Goal: Check status

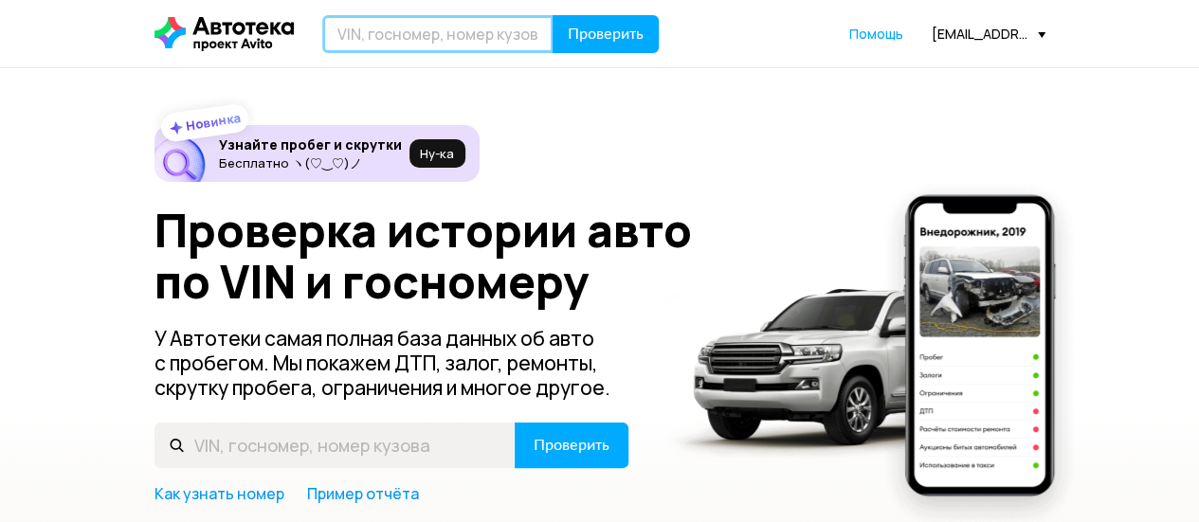
drag, startPoint x: 0, startPoint y: 0, endPoint x: 505, endPoint y: 21, distance: 505.6
click at [505, 21] on input "text" at bounding box center [437, 34] width 231 height 38
paste input "[US_VEHICLE_IDENTIFICATION_NUMBER]"
type input "[US_VEHICLE_IDENTIFICATION_NUMBER]"
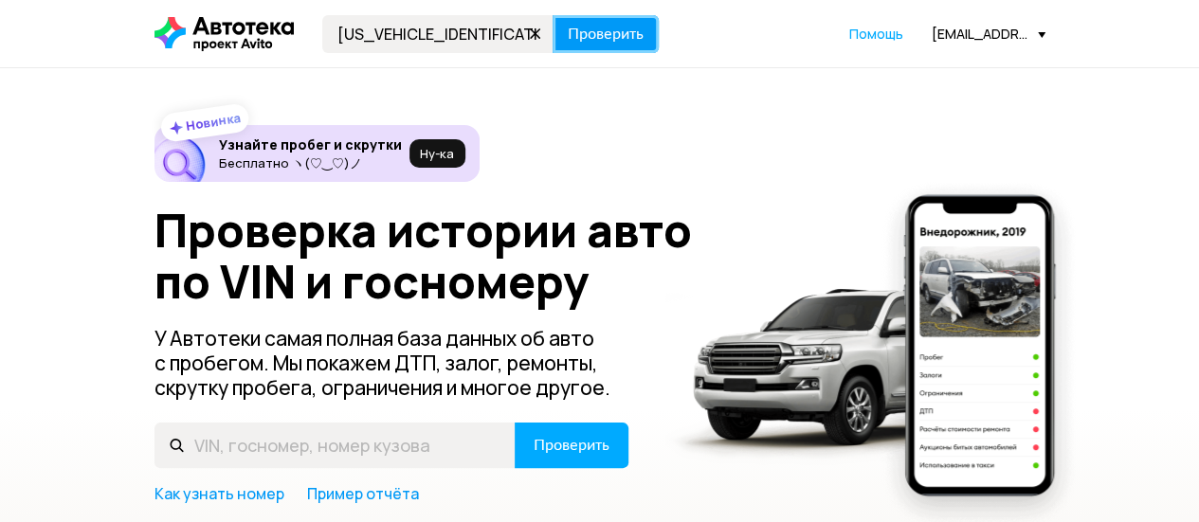
click at [605, 37] on span "Проверить" at bounding box center [606, 34] width 76 height 15
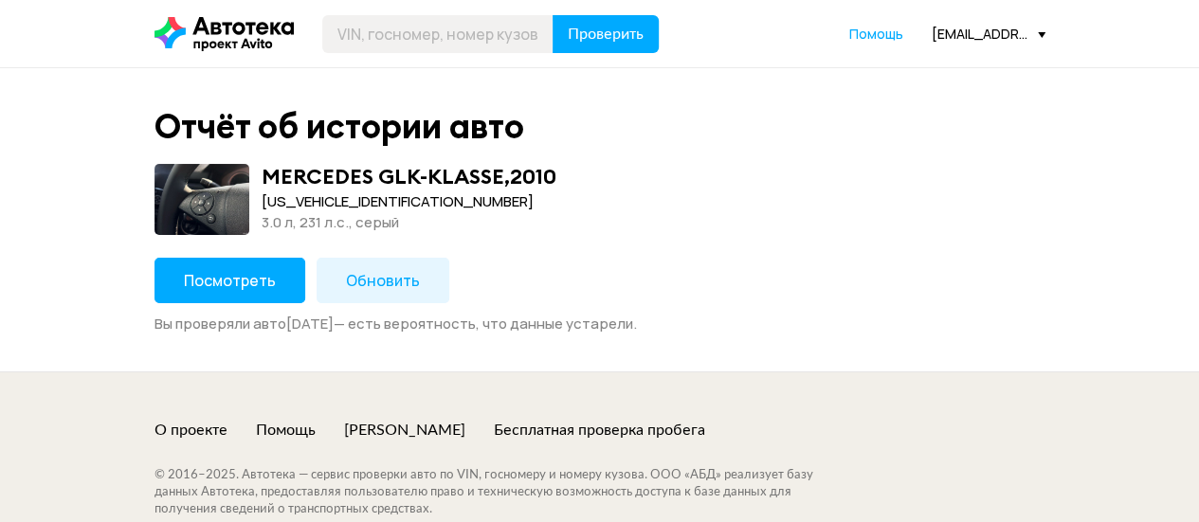
click at [244, 266] on button "Посмотреть" at bounding box center [229, 280] width 151 height 45
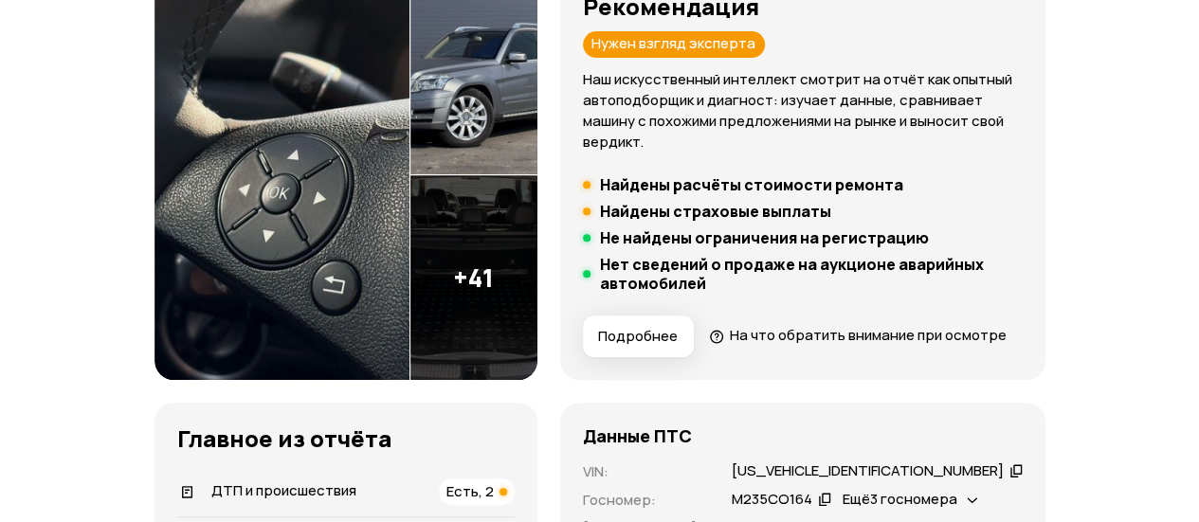
scroll to position [569, 0]
